Goal: Use online tool/utility: Utilize a website feature to perform a specific function

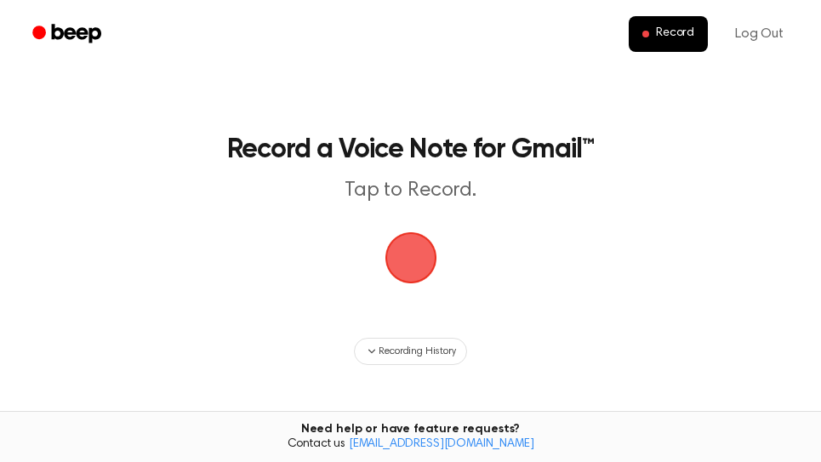
click at [406, 266] on span "button" at bounding box center [411, 258] width 48 height 48
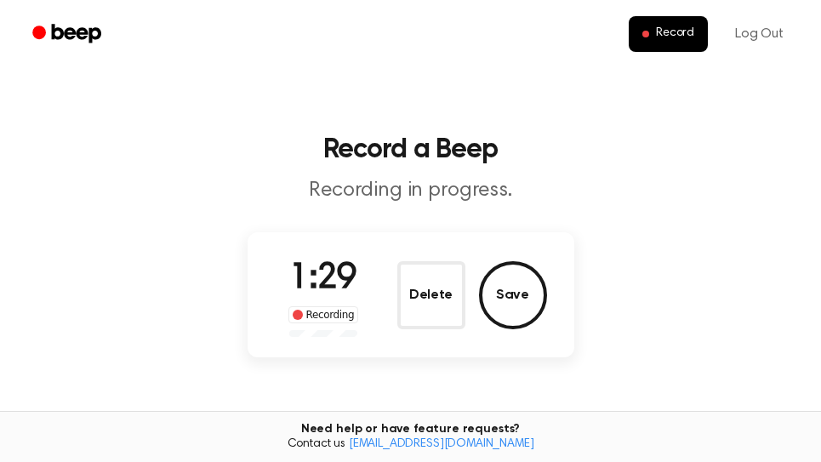
click at [539, 299] on button "Save" at bounding box center [513, 295] width 68 height 68
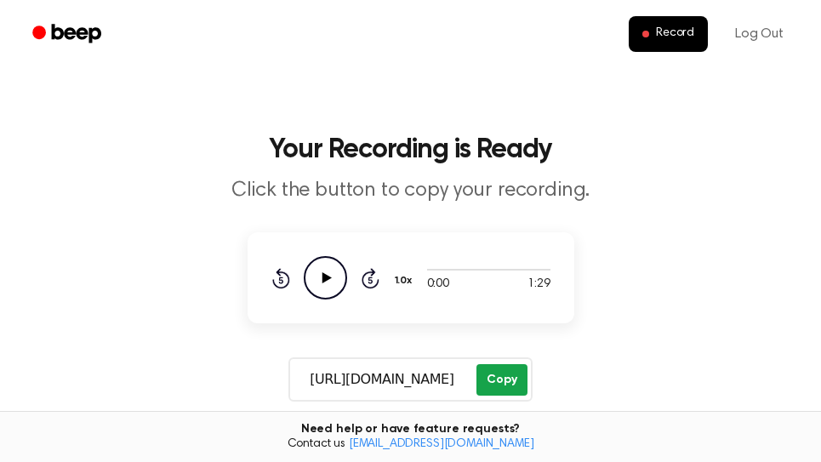
click at [501, 383] on button "Copy" at bounding box center [502, 379] width 50 height 31
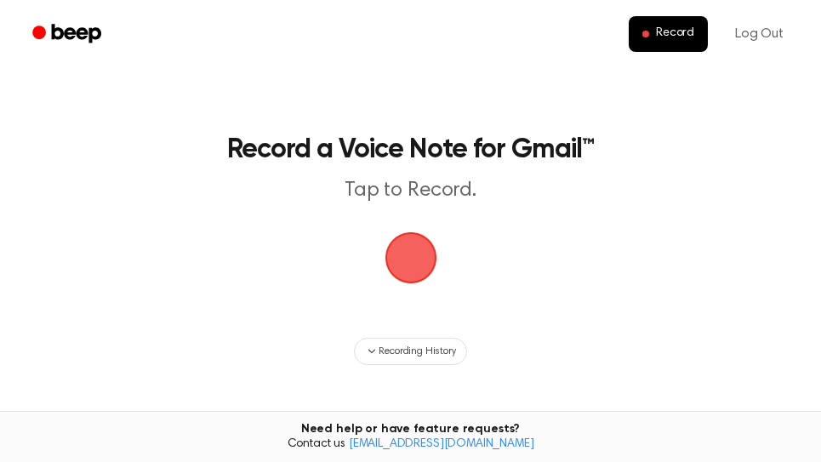
click at [415, 263] on span "button" at bounding box center [411, 258] width 52 height 52
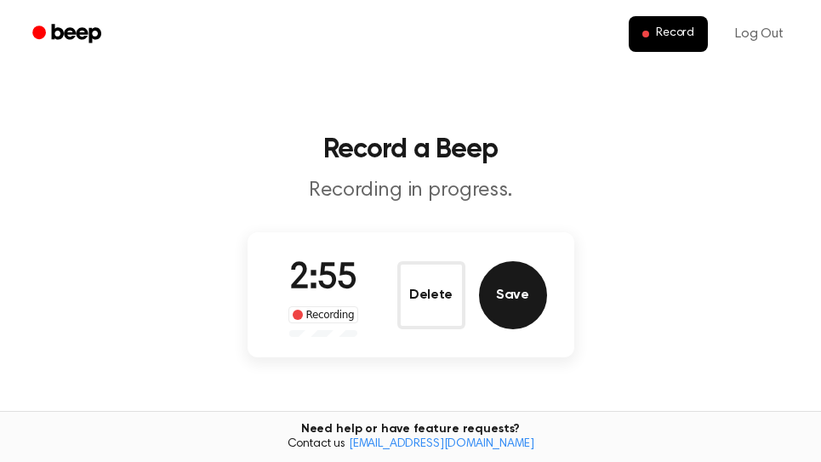
click at [525, 304] on button "Save" at bounding box center [513, 295] width 68 height 68
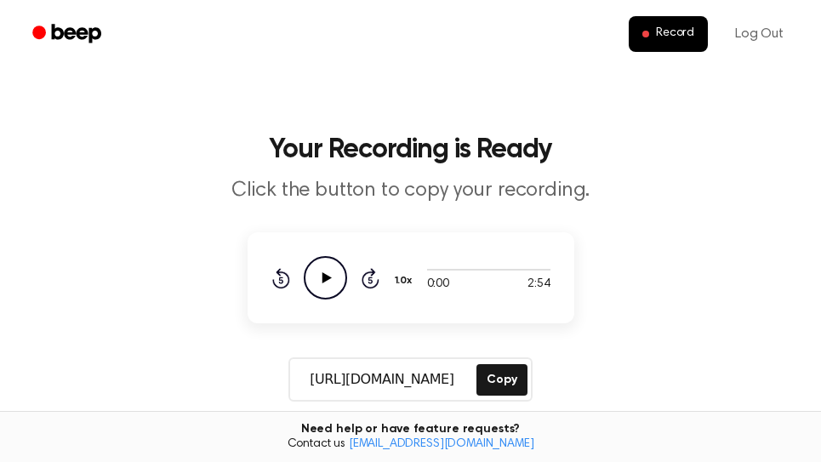
drag, startPoint x: 523, startPoint y: 382, endPoint x: 462, endPoint y: 383, distance: 61.3
click at [523, 382] on button "Copy" at bounding box center [502, 379] width 50 height 31
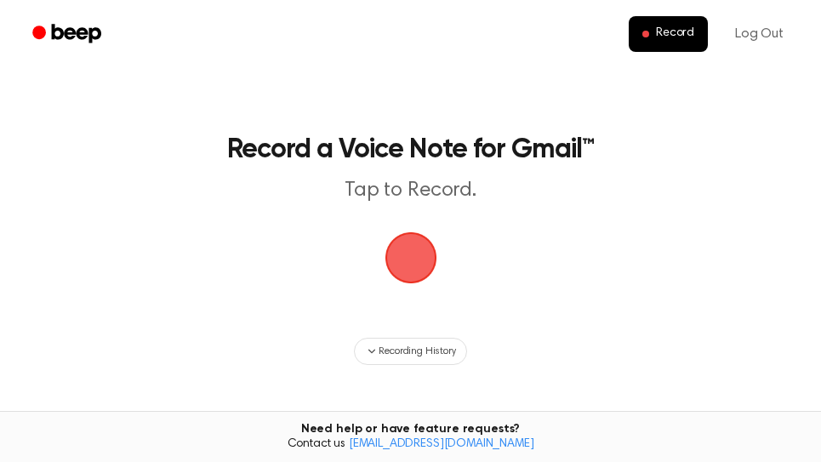
click at [428, 266] on span "button" at bounding box center [411, 258] width 48 height 48
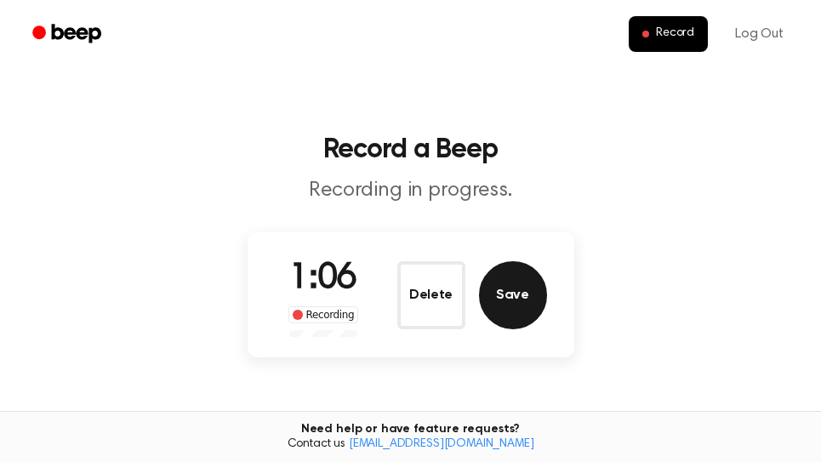
click at [526, 309] on button "Save" at bounding box center [513, 295] width 68 height 68
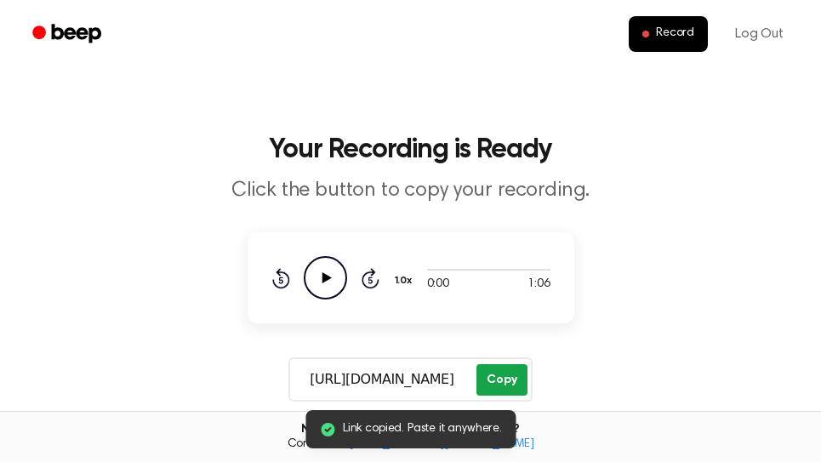
click at [508, 373] on button "Copy" at bounding box center [502, 379] width 50 height 31
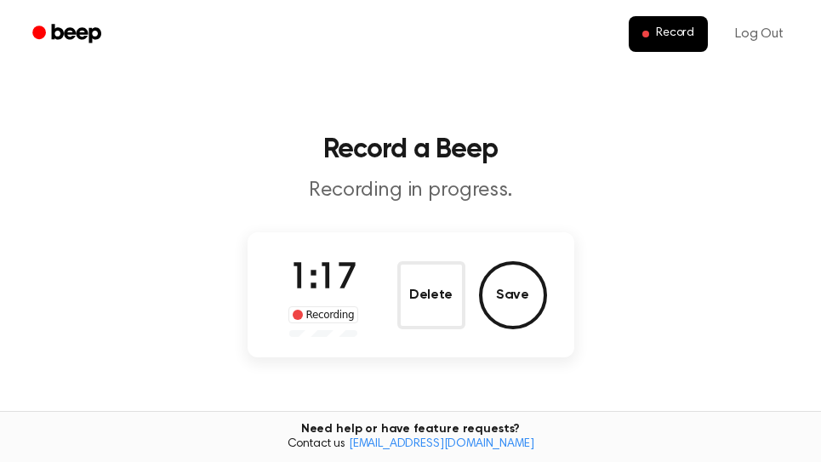
drag, startPoint x: 523, startPoint y: 307, endPoint x: 532, endPoint y: 302, distance: 10.7
click at [524, 304] on button "Save" at bounding box center [513, 295] width 68 height 68
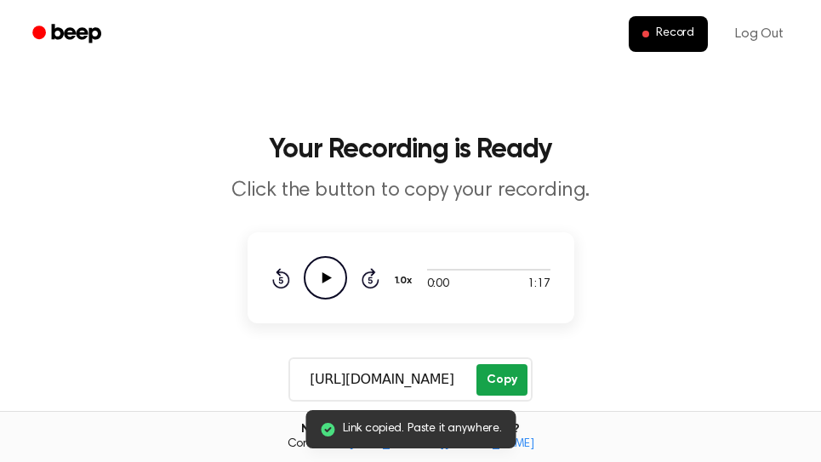
click at [514, 385] on button "Copy" at bounding box center [502, 379] width 50 height 31
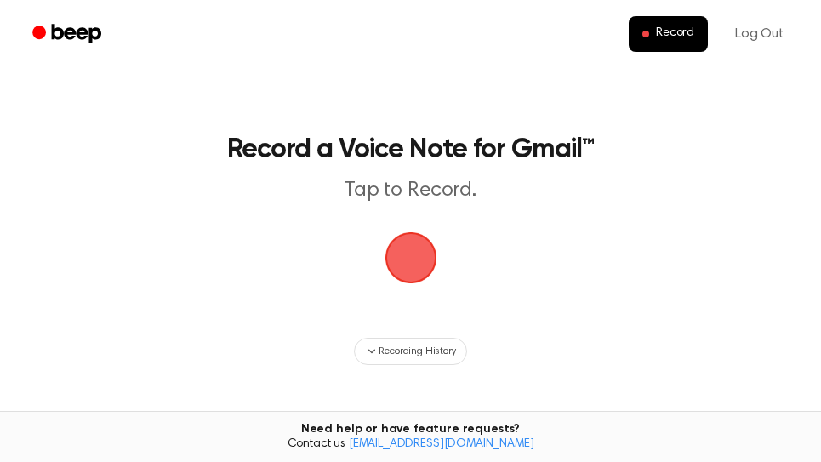
drag, startPoint x: 409, startPoint y: 258, endPoint x: 418, endPoint y: 249, distance: 12.0
click at [415, 251] on span "button" at bounding box center [411, 258] width 52 height 52
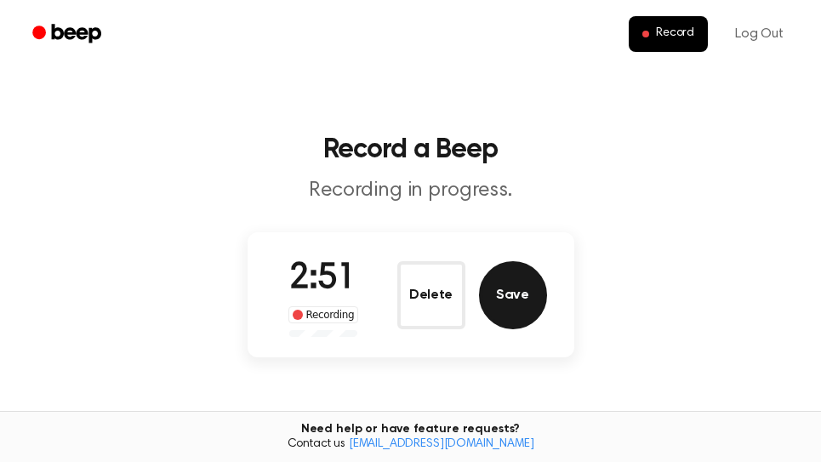
click at [522, 303] on button "Save" at bounding box center [513, 295] width 68 height 68
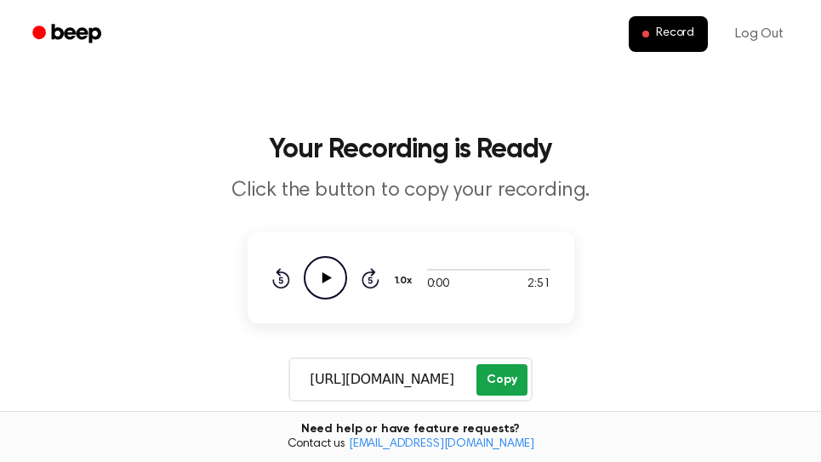
click at [500, 382] on button "Copy" at bounding box center [502, 379] width 50 height 31
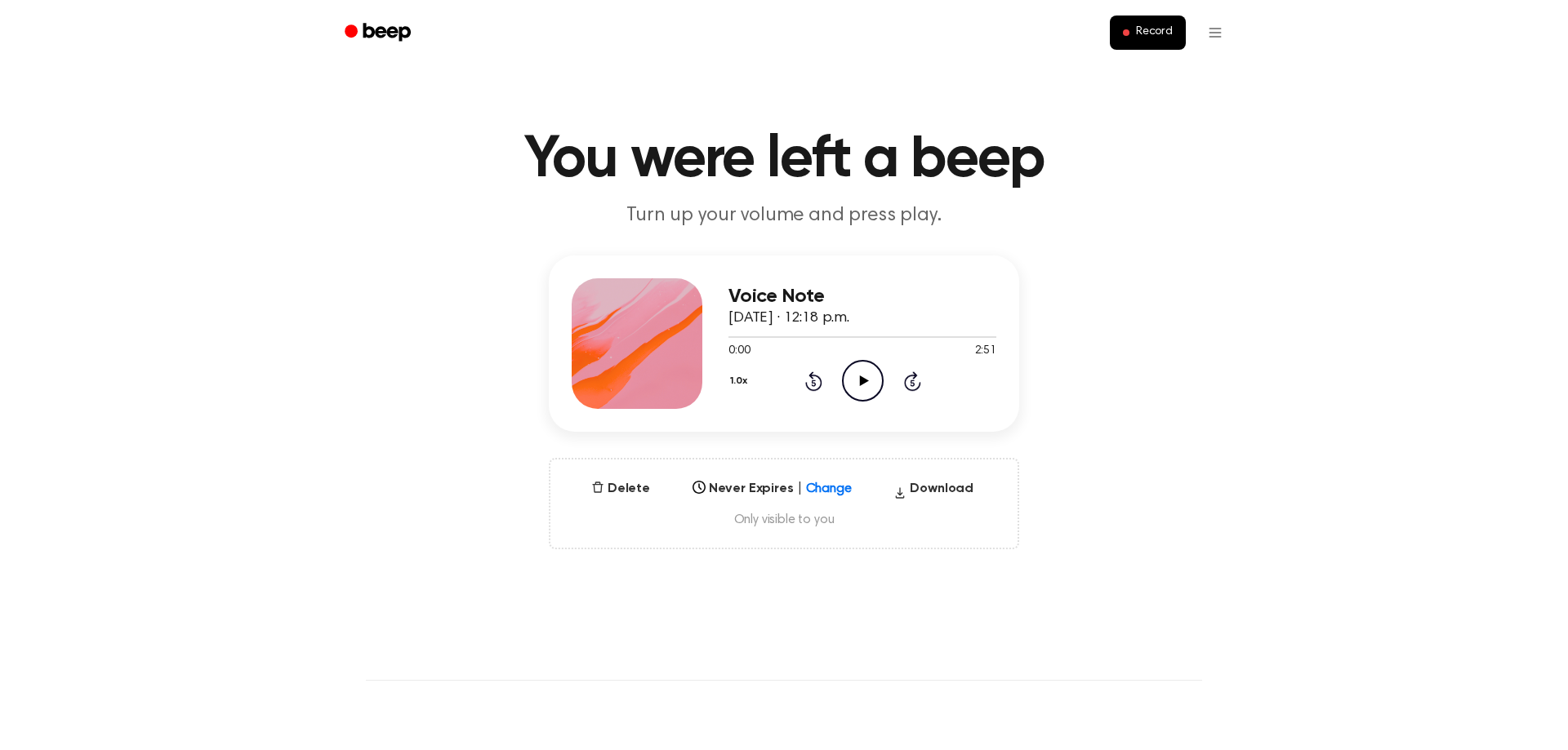
click at [853, 372] on icon "Play Audio" at bounding box center [863, 380] width 41 height 41
click at [864, 382] on icon "Pause Audio" at bounding box center [863, 380] width 41 height 41
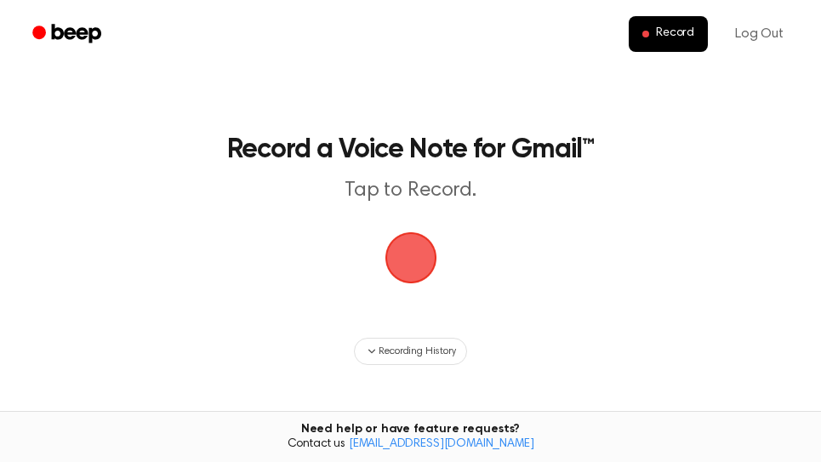
click at [418, 263] on span "button" at bounding box center [411, 258] width 52 height 52
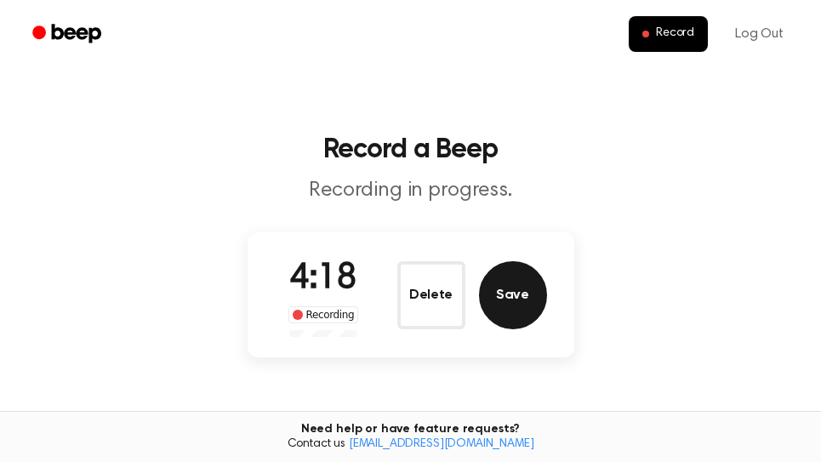
click at [529, 291] on button "Save" at bounding box center [513, 295] width 68 height 68
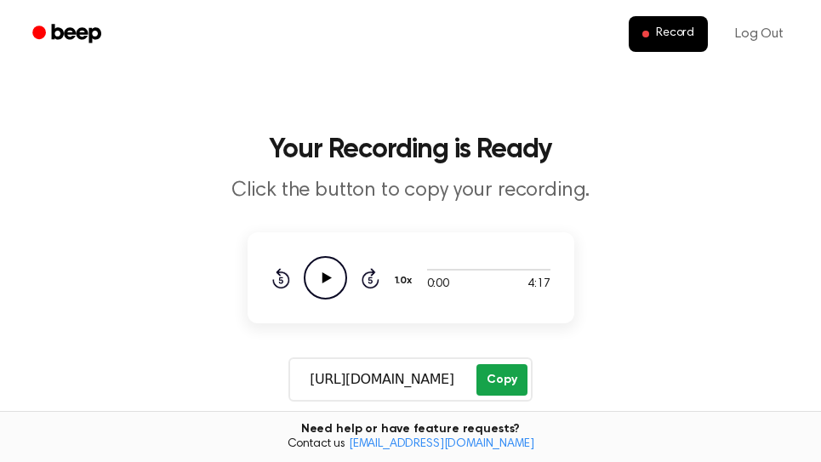
click at [494, 380] on button "Copy" at bounding box center [502, 379] width 50 height 31
